Goal: Task Accomplishment & Management: Manage account settings

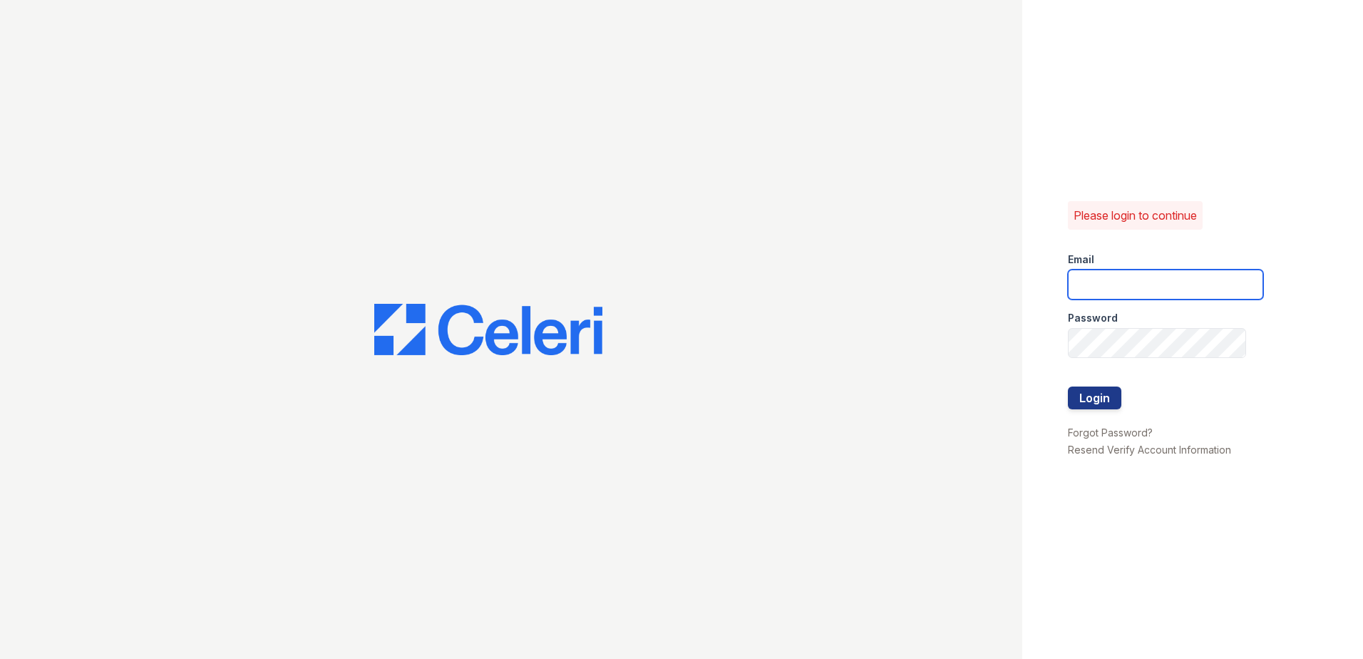
click at [1137, 291] on input "email" at bounding box center [1165, 285] width 195 height 30
type input "thesocialwest@trinity-pm.com"
click at [1093, 403] on button "Login" at bounding box center [1094, 397] width 53 height 23
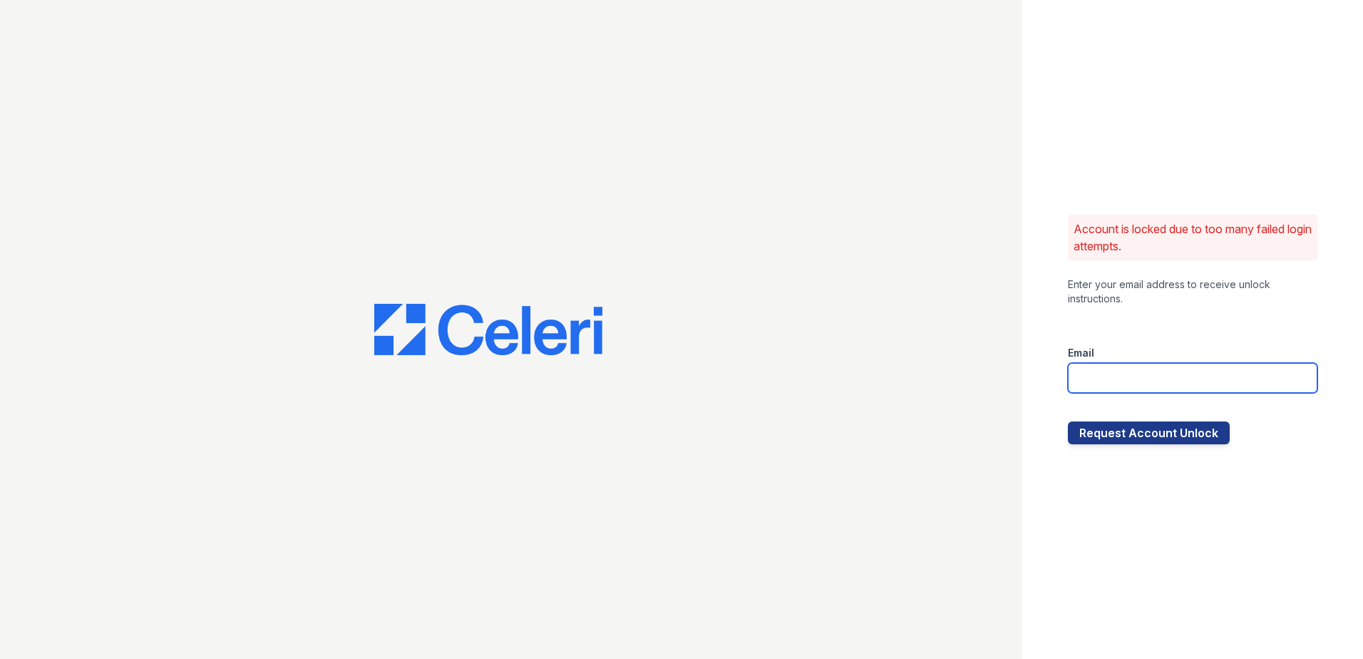
click at [1104, 378] on input "email" at bounding box center [1193, 378] width 250 height 30
click at [1060, 399] on div "Account is locked due to too many failed login attempts. Enter your email addre…" at bounding box center [1193, 329] width 341 height 659
